Goal: Task Accomplishment & Management: Manage account settings

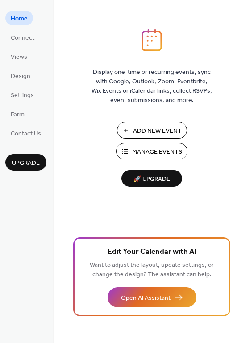
click at [139, 148] on span "Manage Events" at bounding box center [157, 152] width 50 height 9
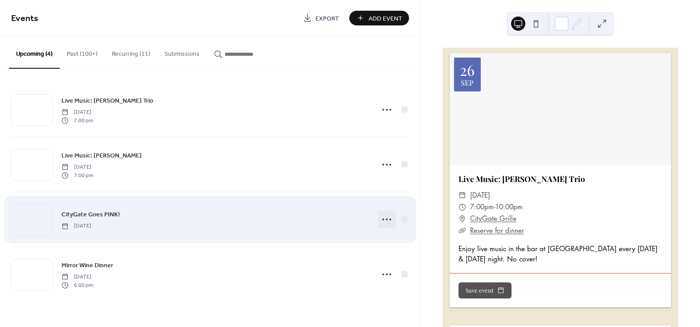
click at [388, 220] on icon at bounding box center [387, 219] width 14 height 14
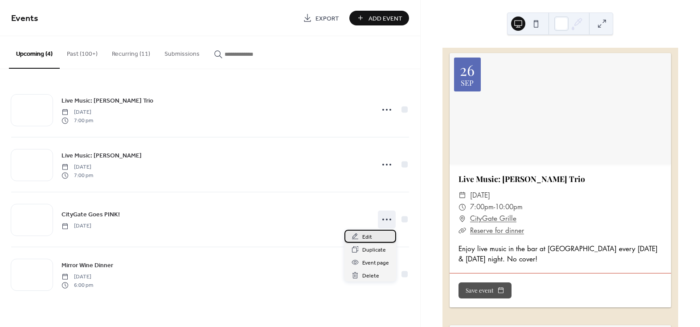
click at [366, 232] on span "Edit" at bounding box center [367, 236] width 10 height 9
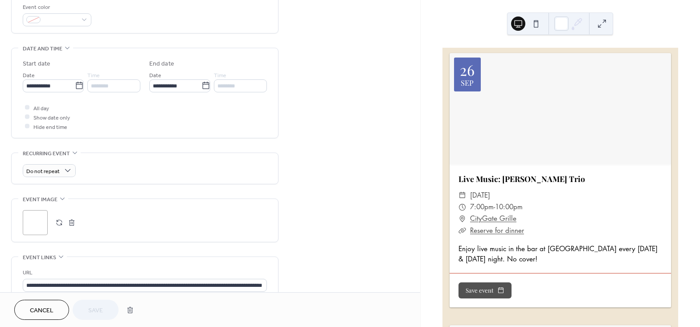
scroll to position [243, 0]
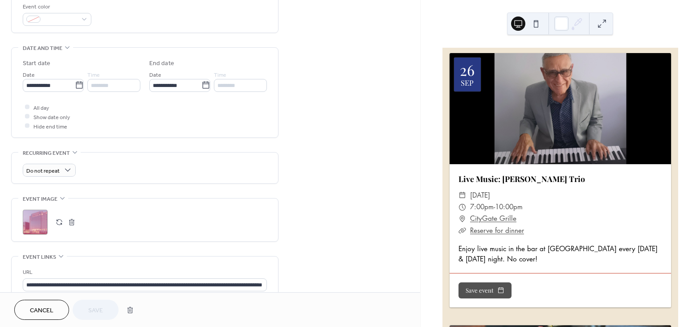
click at [57, 221] on button "button" at bounding box center [59, 222] width 12 height 12
click at [113, 307] on button "Save" at bounding box center [96, 310] width 46 height 20
